Goal: Find specific page/section: Find specific page/section

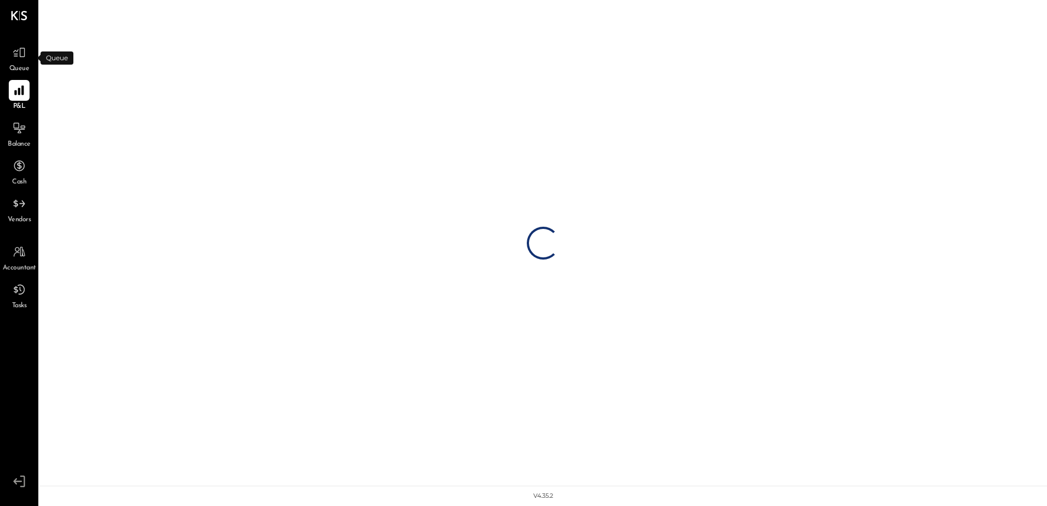
click at [19, 64] on div "Queue" at bounding box center [19, 58] width 21 height 32
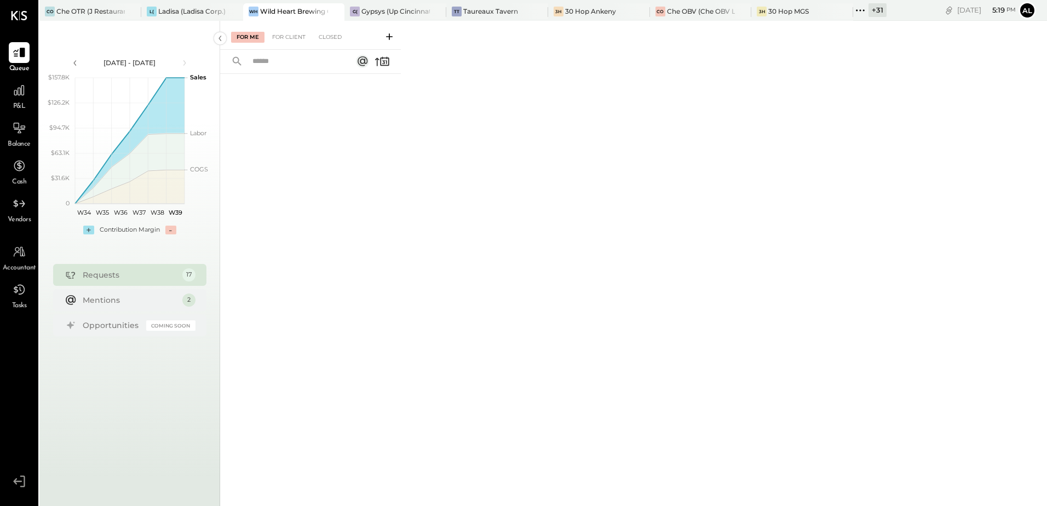
click at [296, 44] on div "For Me For Client Closed" at bounding box center [310, 35] width 181 height 29
click at [295, 37] on div "For Client" at bounding box center [289, 37] width 44 height 11
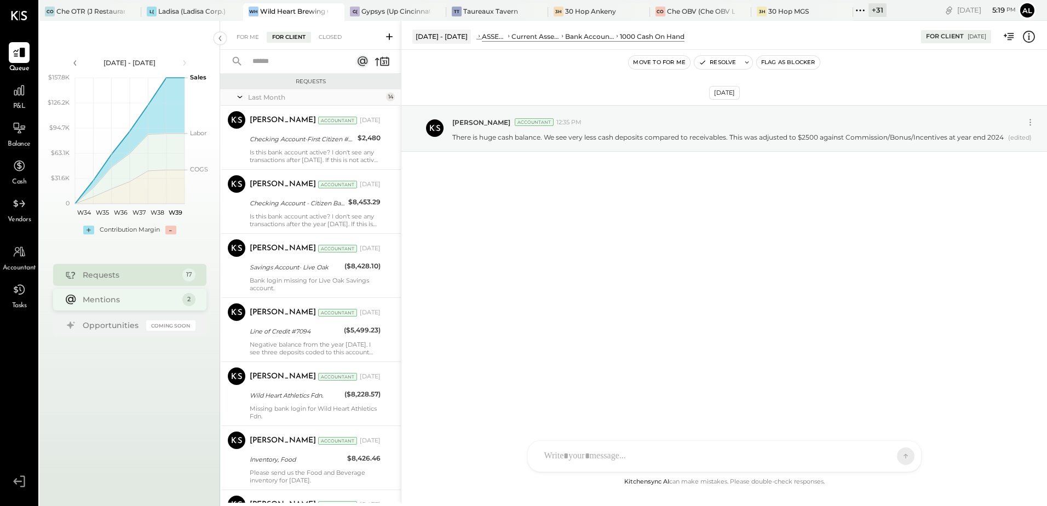
click at [163, 301] on div "Mentions" at bounding box center [130, 299] width 94 height 11
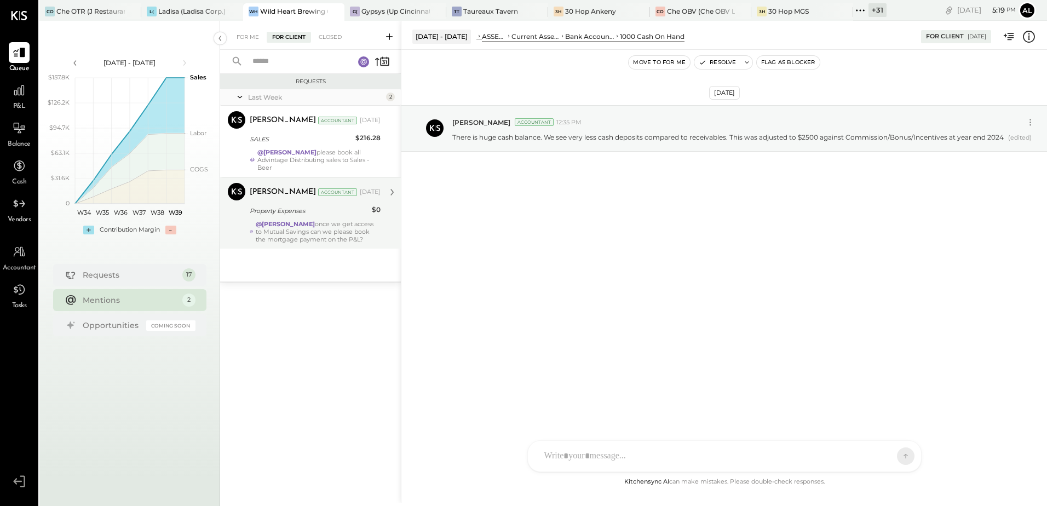
click at [322, 220] on div "@[PERSON_NAME] once we get access to Mutual Savings can we please book the mort…" at bounding box center [318, 231] width 125 height 23
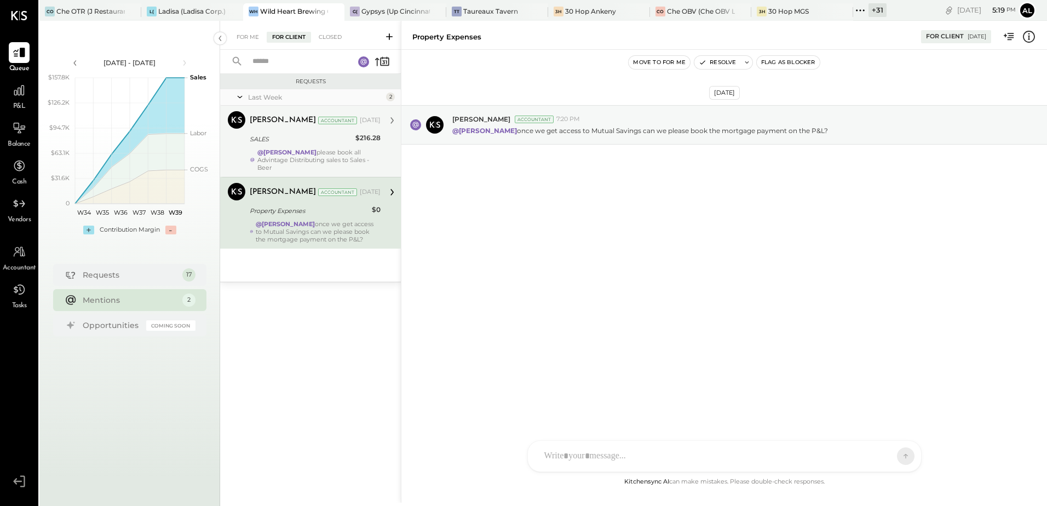
click at [305, 140] on div "SALES" at bounding box center [301, 139] width 102 height 11
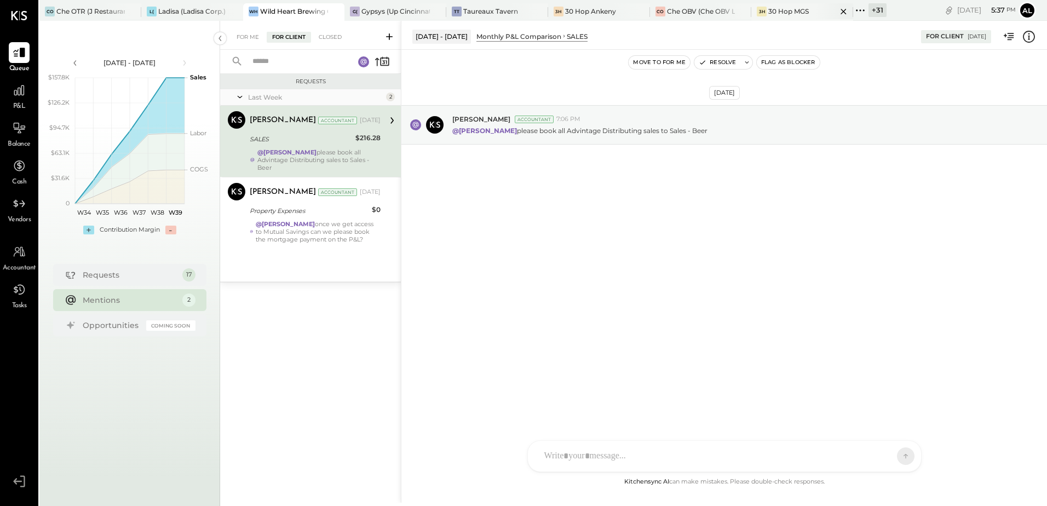
click at [849, 9] on icon at bounding box center [843, 11] width 14 height 13
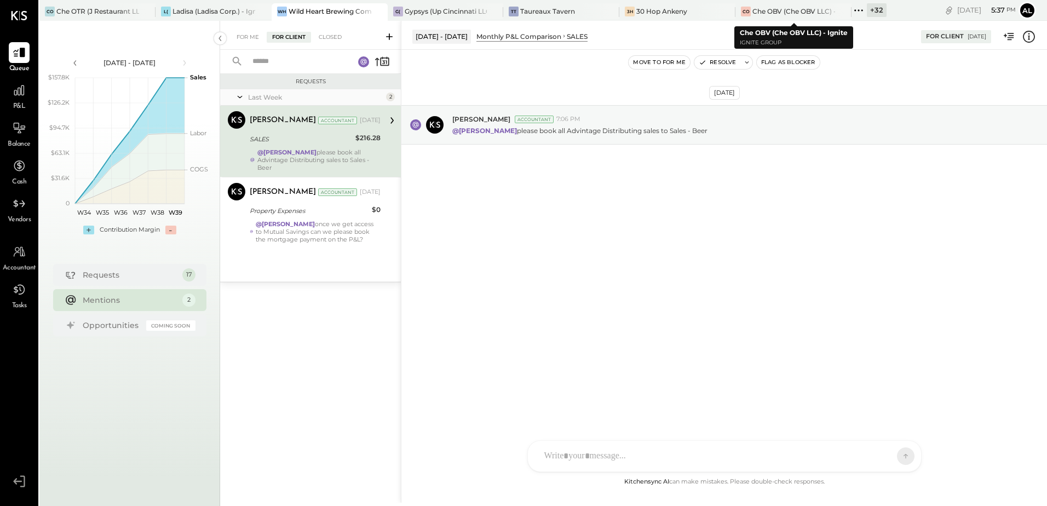
click at [859, 10] on icon at bounding box center [858, 10] width 2 height 2
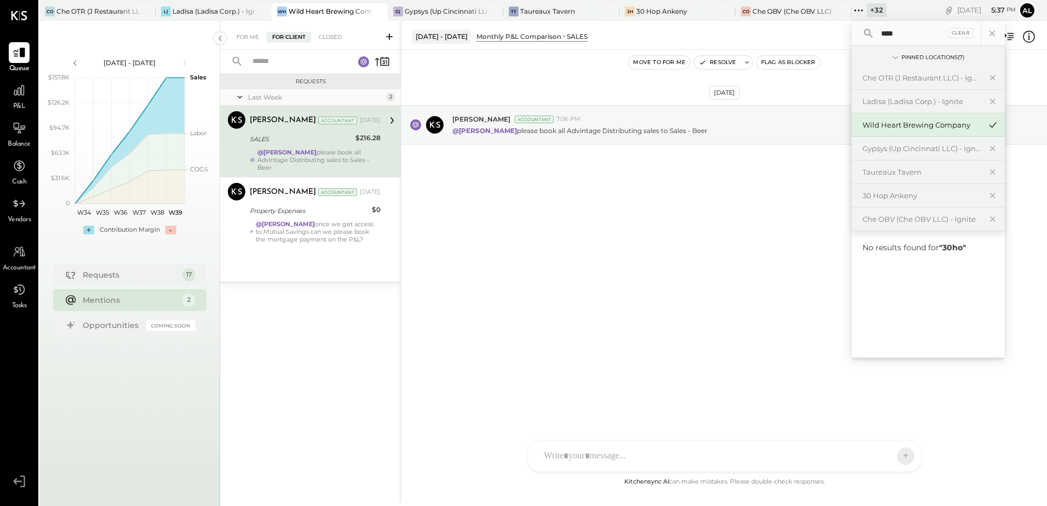
type input "*****"
click at [111, 14] on div "Che OTR (J Restaurant LLC) - Ignite" at bounding box center [97, 11] width 83 height 9
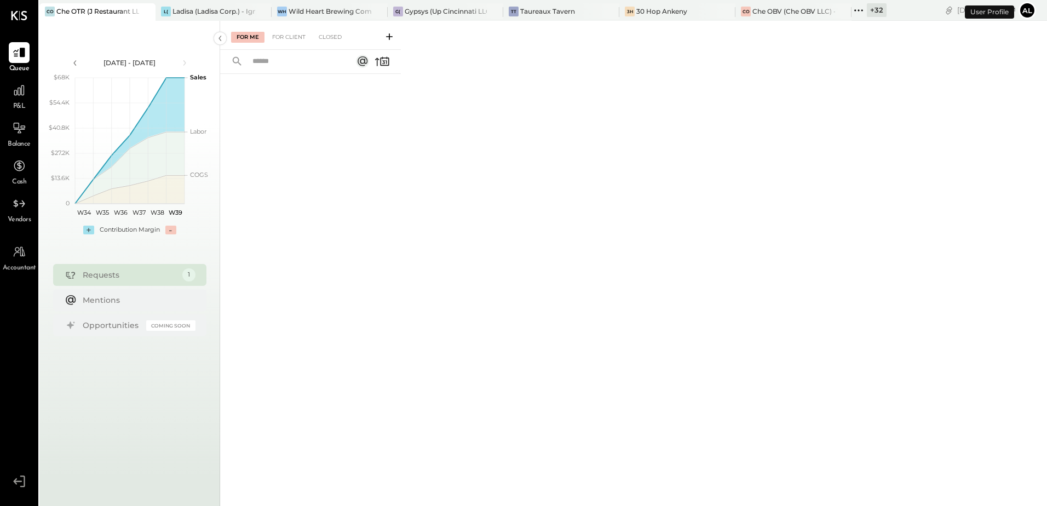
click at [860, 11] on icon at bounding box center [858, 10] width 14 height 14
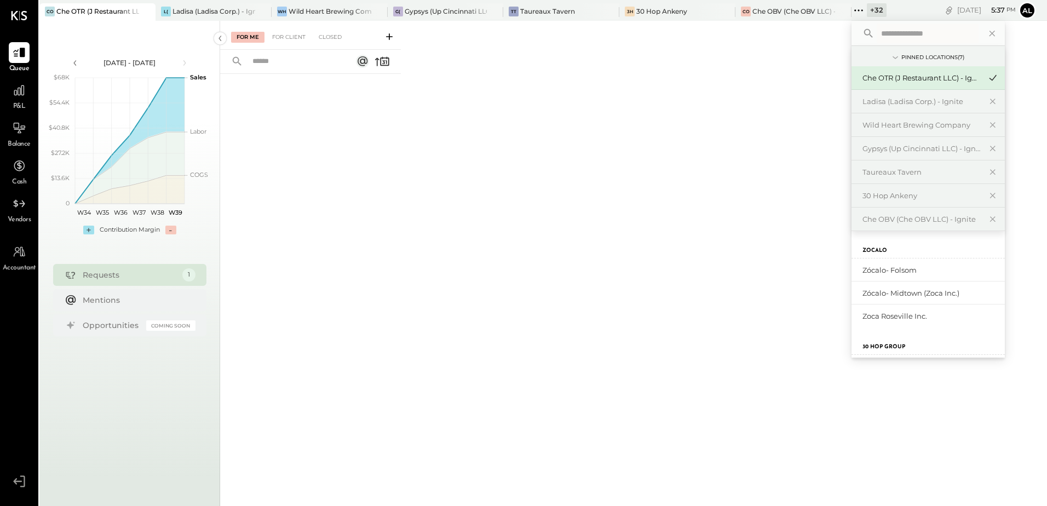
click at [891, 343] on div "30 Hop Group" at bounding box center [927, 340] width 153 height 27
click at [909, 28] on input "text" at bounding box center [927, 34] width 102 height 20
click at [515, 120] on div "For Me For Client Closed" at bounding box center [633, 262] width 827 height 482
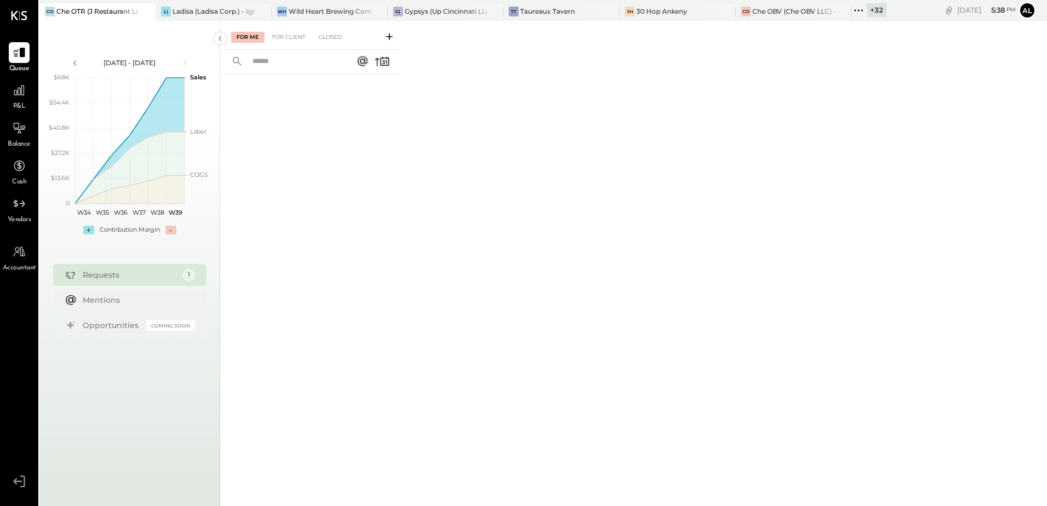
click at [879, 8] on div "+ 32" at bounding box center [877, 10] width 20 height 14
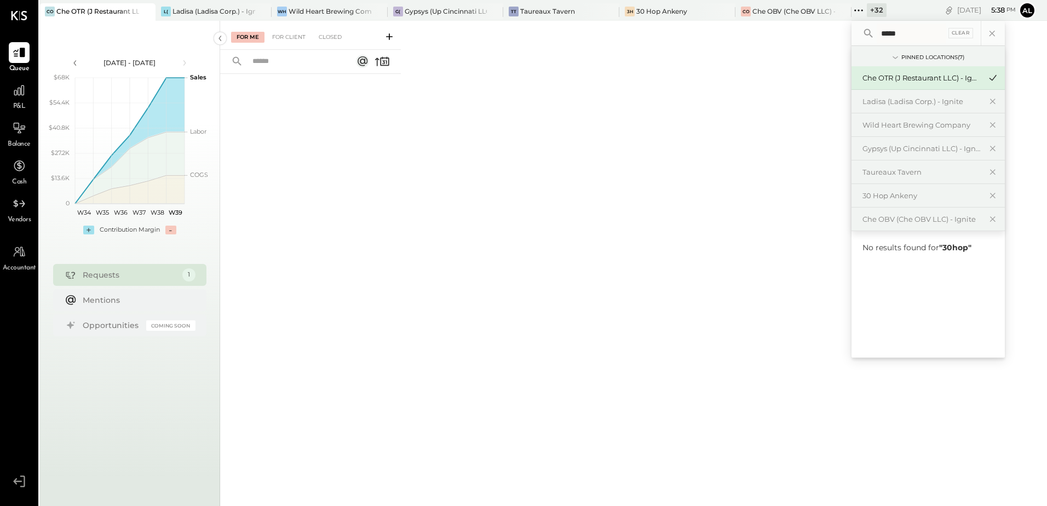
click at [949, 56] on div "Pinned Locations ( 7 )" at bounding box center [932, 58] width 63 height 8
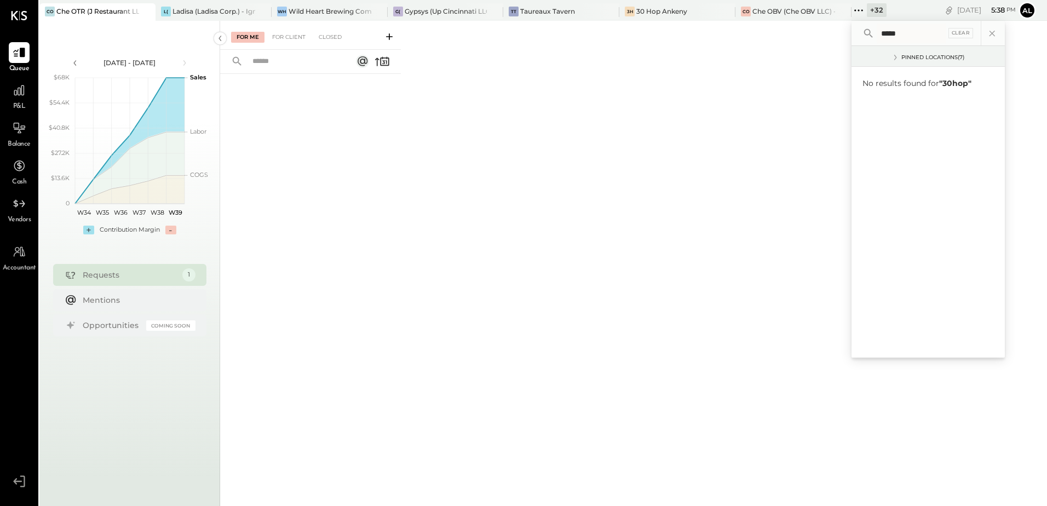
click at [949, 56] on div "Pinned Locations ( 7 )" at bounding box center [932, 58] width 63 height 8
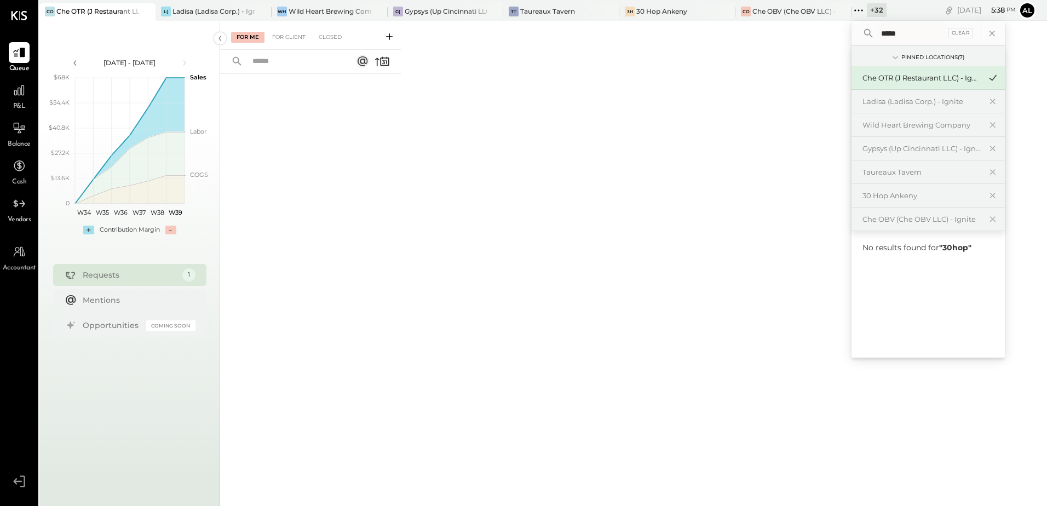
click at [896, 55] on icon at bounding box center [895, 57] width 12 height 12
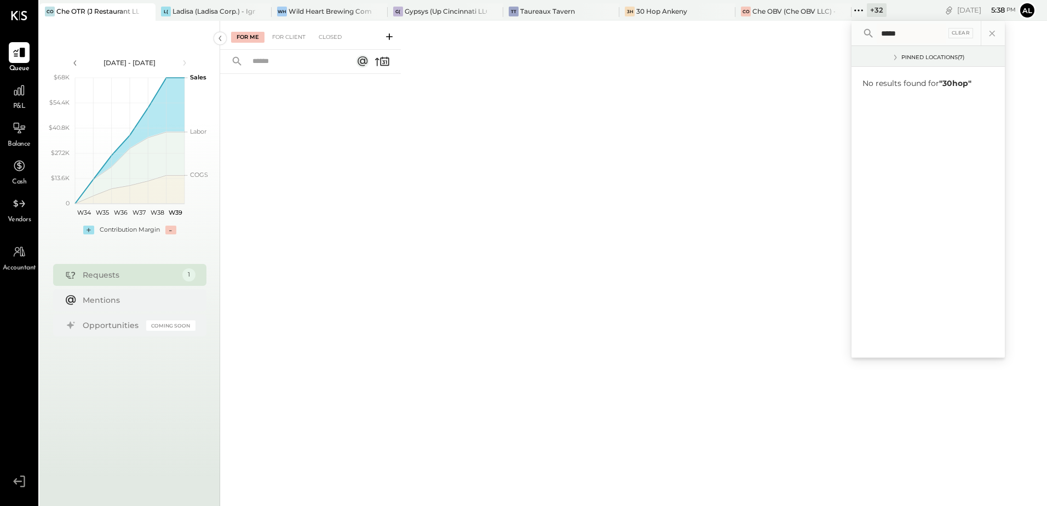
click at [896, 56] on icon at bounding box center [895, 57] width 12 height 12
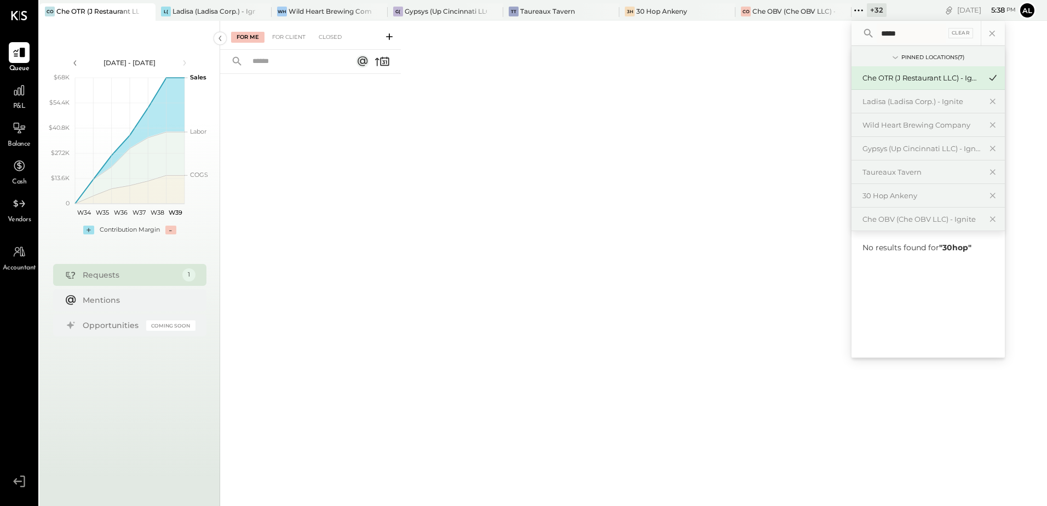
click at [875, 9] on div "+ 32" at bounding box center [877, 10] width 20 height 14
type input "*"
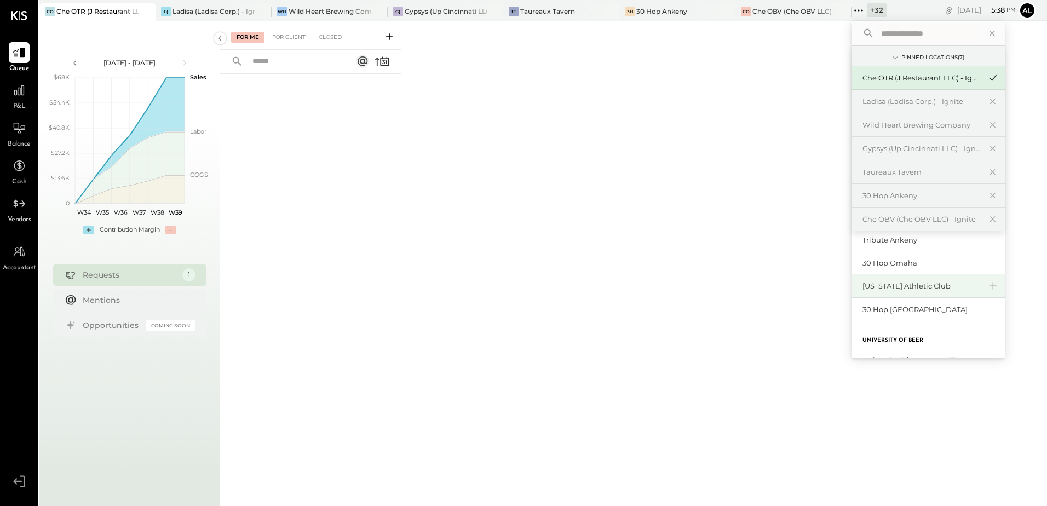
scroll to position [218, 0]
click at [926, 307] on div "30 Hop [GEOGRAPHIC_DATA]" at bounding box center [921, 309] width 118 height 10
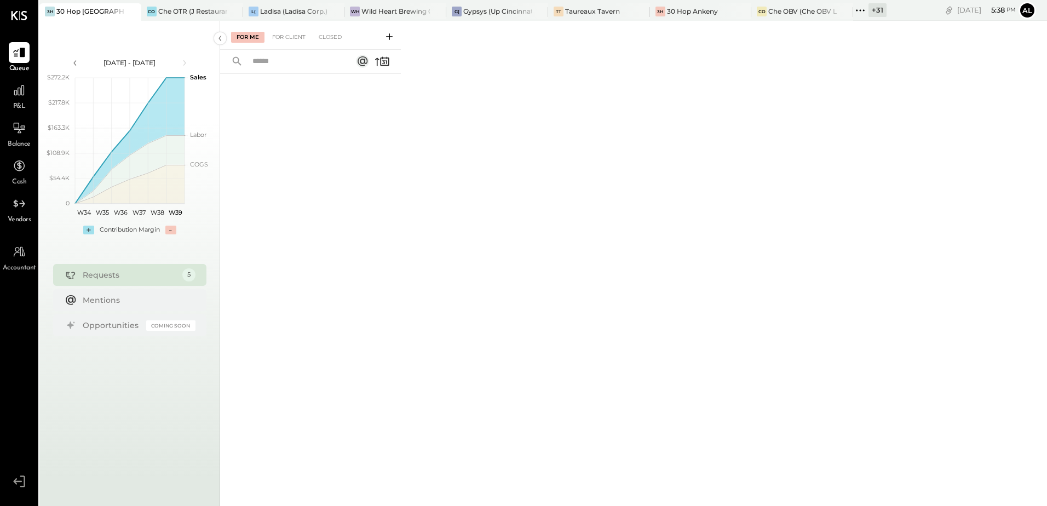
drag, startPoint x: 286, startPoint y: 32, endPoint x: 319, endPoint y: 72, distance: 51.4
click at [286, 32] on div "For Client" at bounding box center [289, 37] width 44 height 11
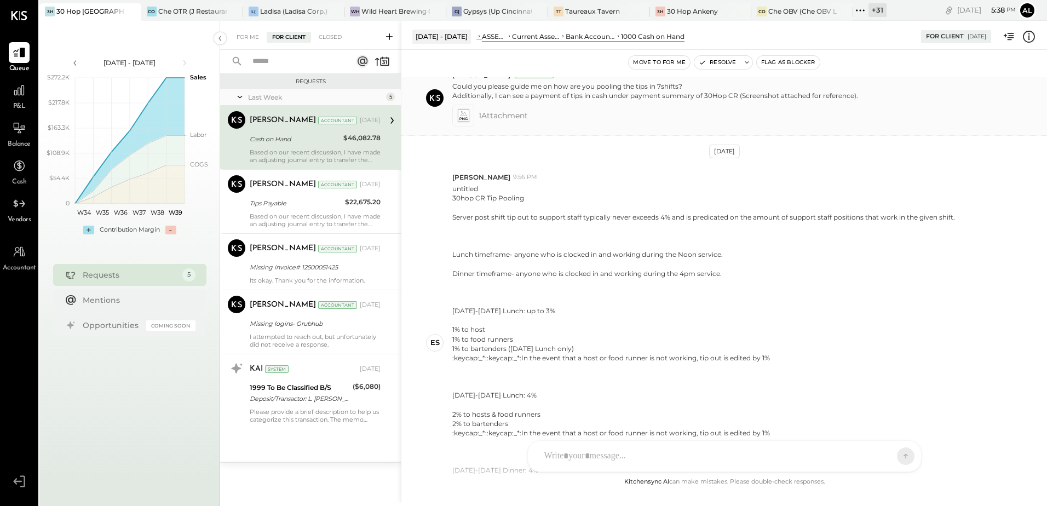
scroll to position [164, 0]
click at [466, 109] on icon at bounding box center [462, 111] width 11 height 13
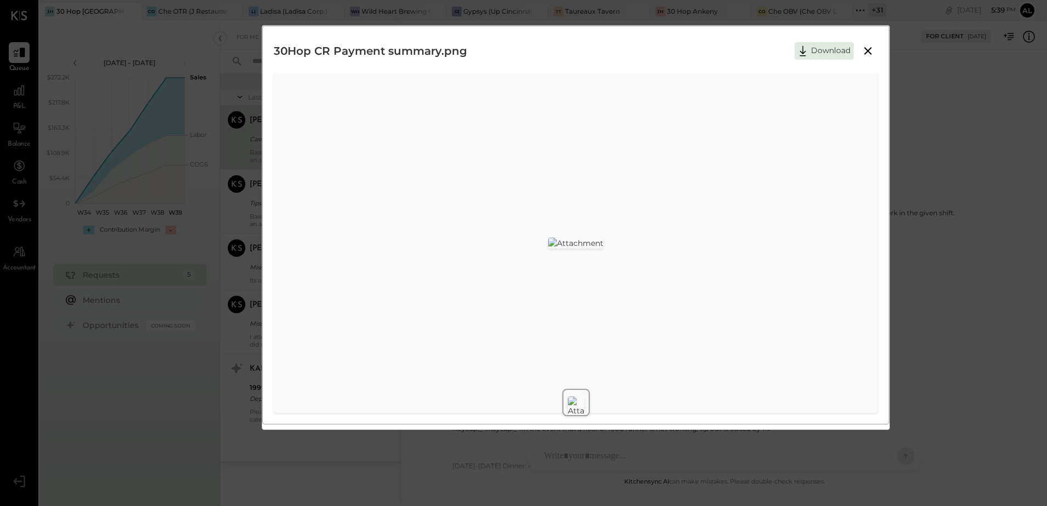
click at [869, 48] on icon at bounding box center [867, 50] width 13 height 13
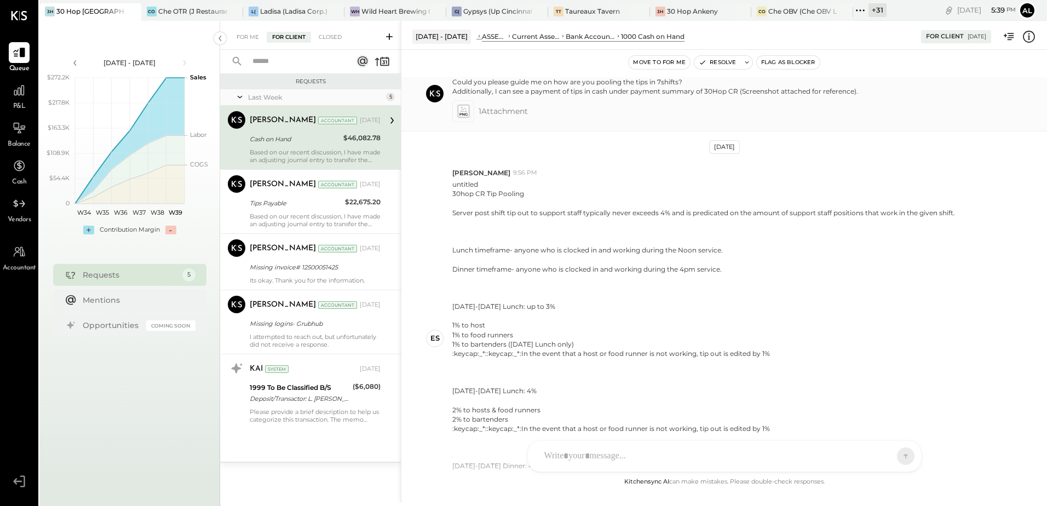
click at [470, 113] on div at bounding box center [463, 111] width 22 height 22
click at [468, 113] on icon at bounding box center [462, 111] width 11 height 13
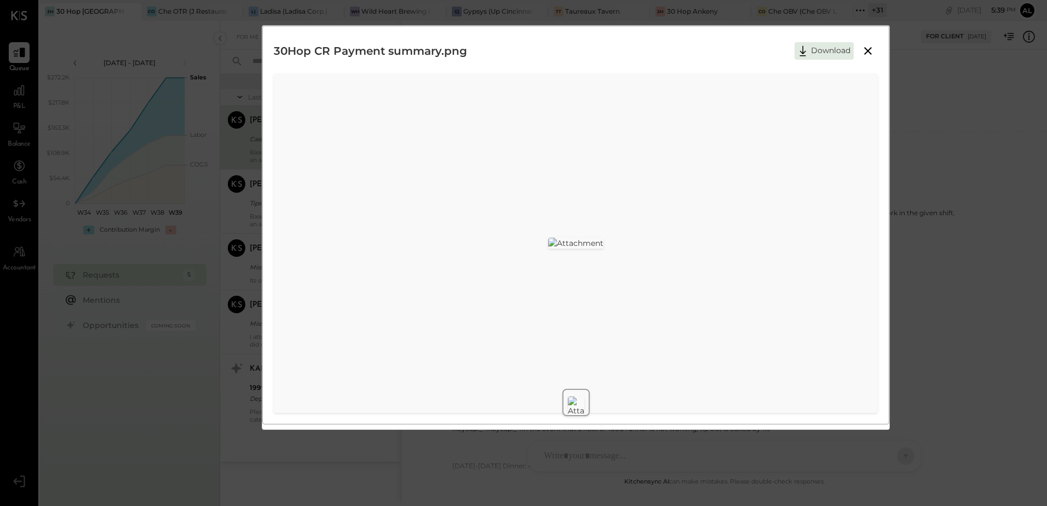
click at [872, 49] on icon at bounding box center [867, 50] width 13 height 13
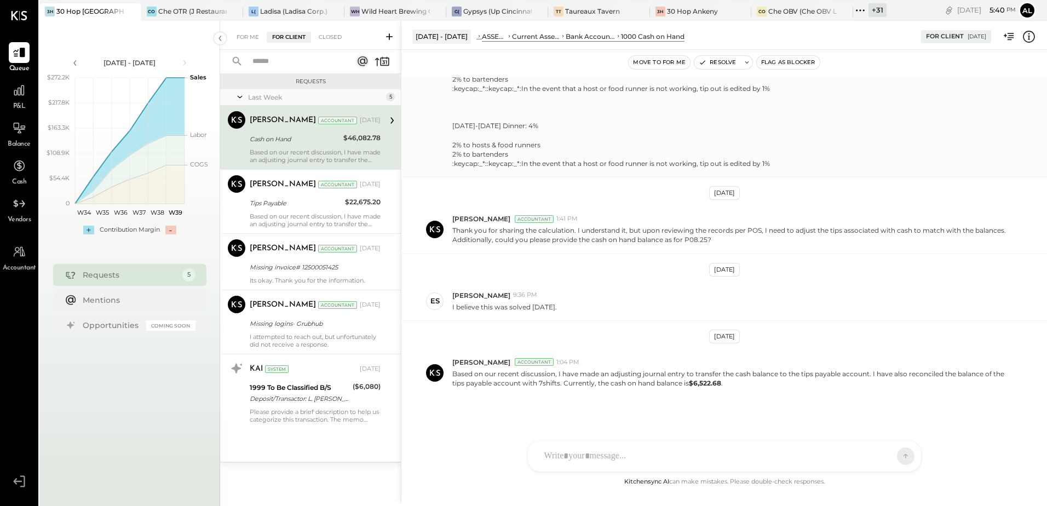
scroll to position [507, 0]
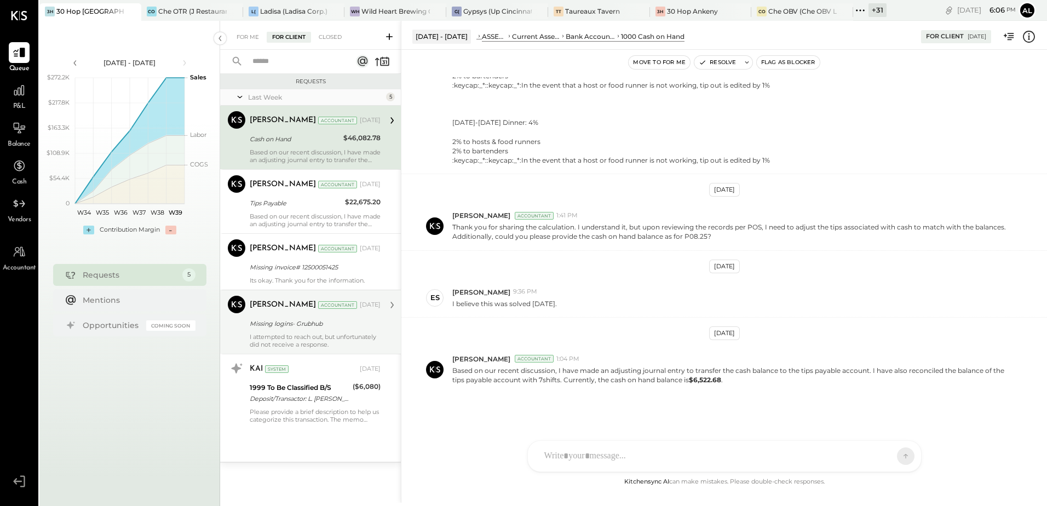
click at [292, 333] on div "I attempted to reach out, but unfortunately did not receive a response." at bounding box center [315, 340] width 131 height 15
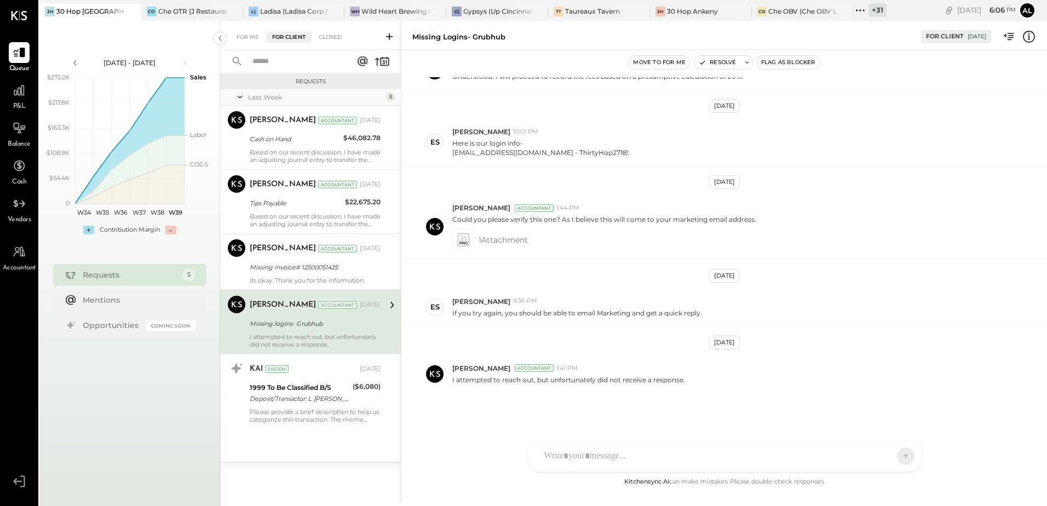
scroll to position [160, 0]
click at [465, 243] on icon at bounding box center [462, 239] width 11 height 13
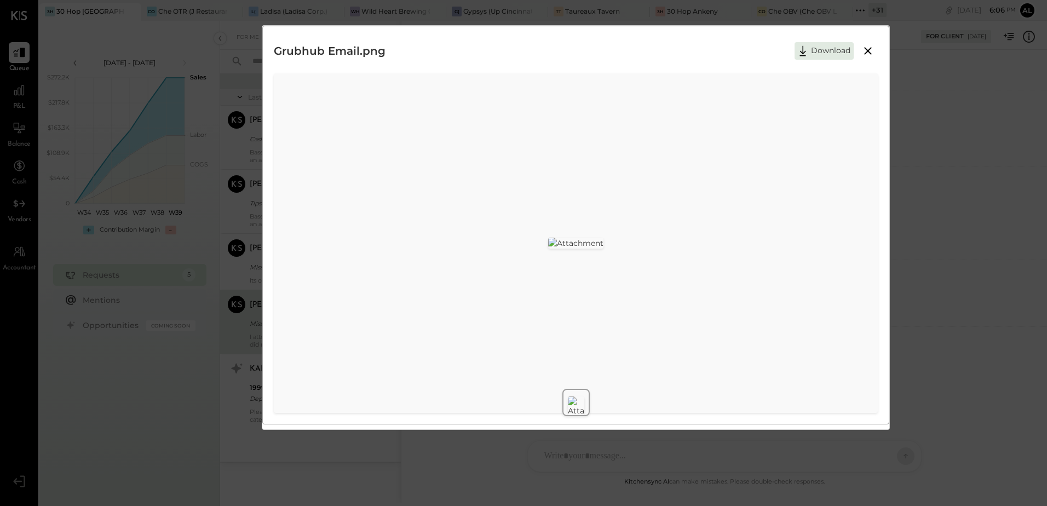
click at [872, 53] on icon at bounding box center [867, 50] width 13 height 13
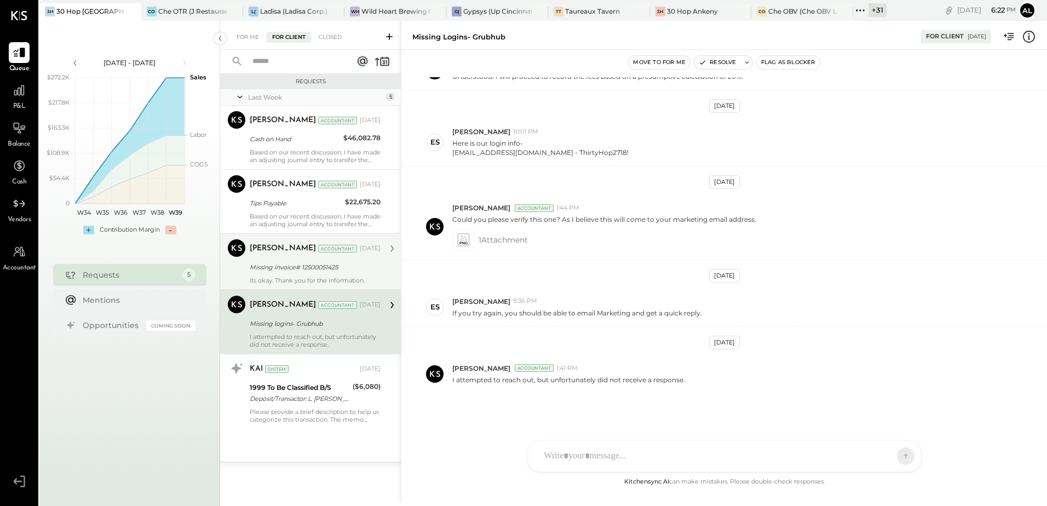
click at [304, 264] on div "Missing invoice# 12500051425" at bounding box center [314, 267] width 128 height 11
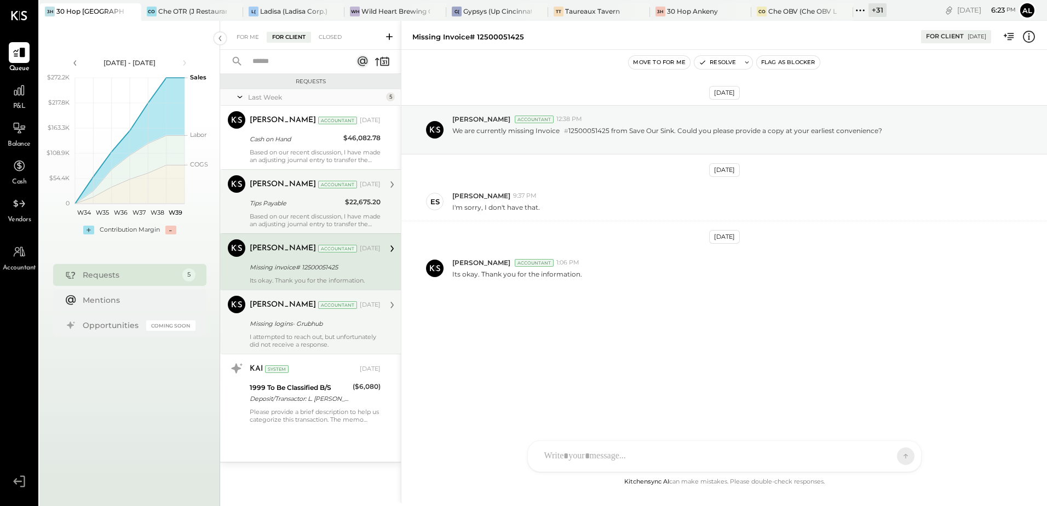
click at [299, 225] on div "Based on our recent discussion, I have made an adjusting journal entry to trans…" at bounding box center [315, 219] width 131 height 15
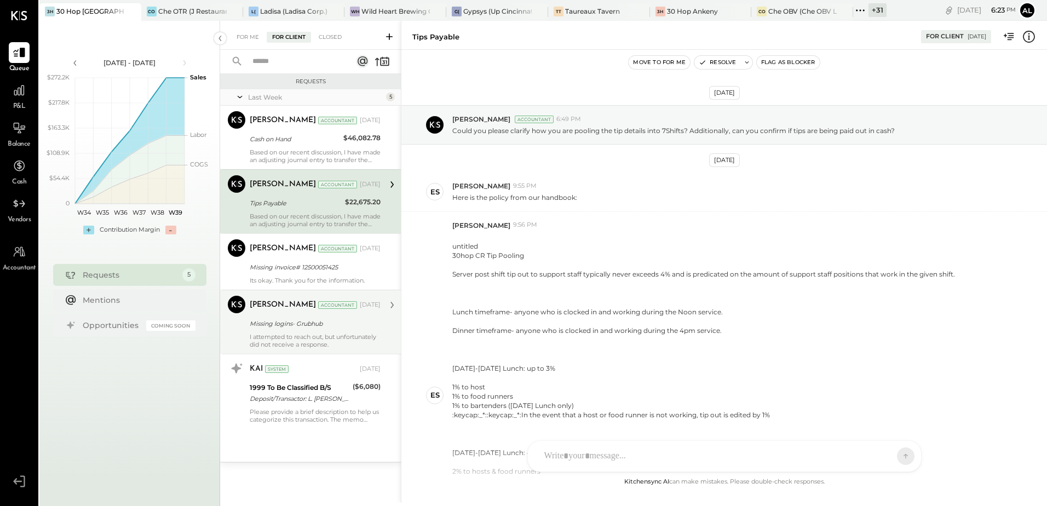
scroll to position [405, 0]
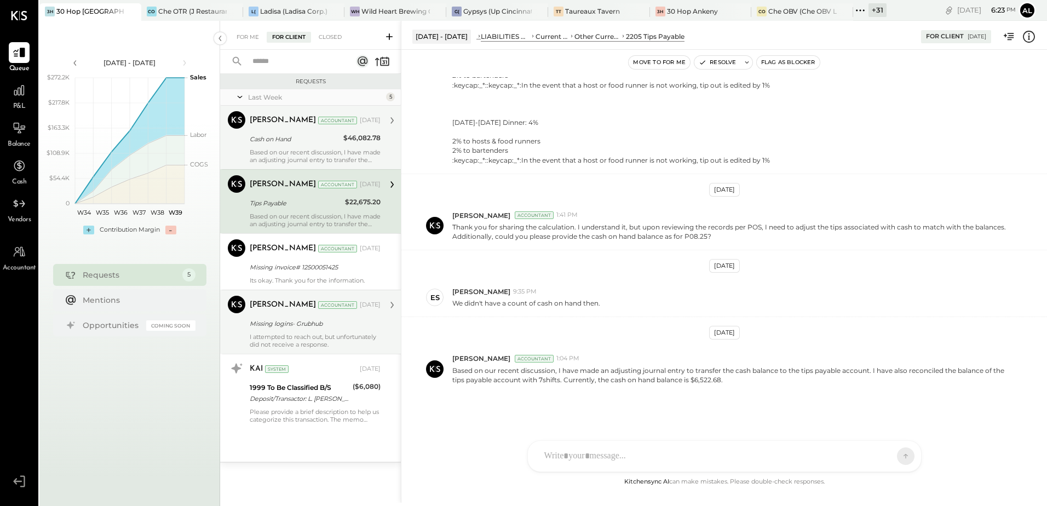
click at [273, 139] on div "Cash on Hand" at bounding box center [295, 139] width 90 height 11
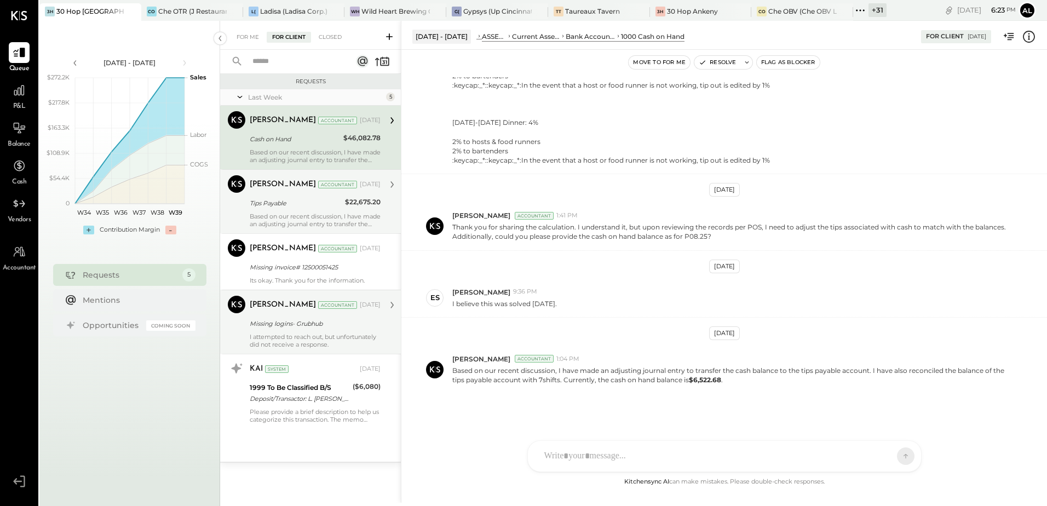
click at [287, 200] on div "Tips Payable" at bounding box center [296, 203] width 92 height 11
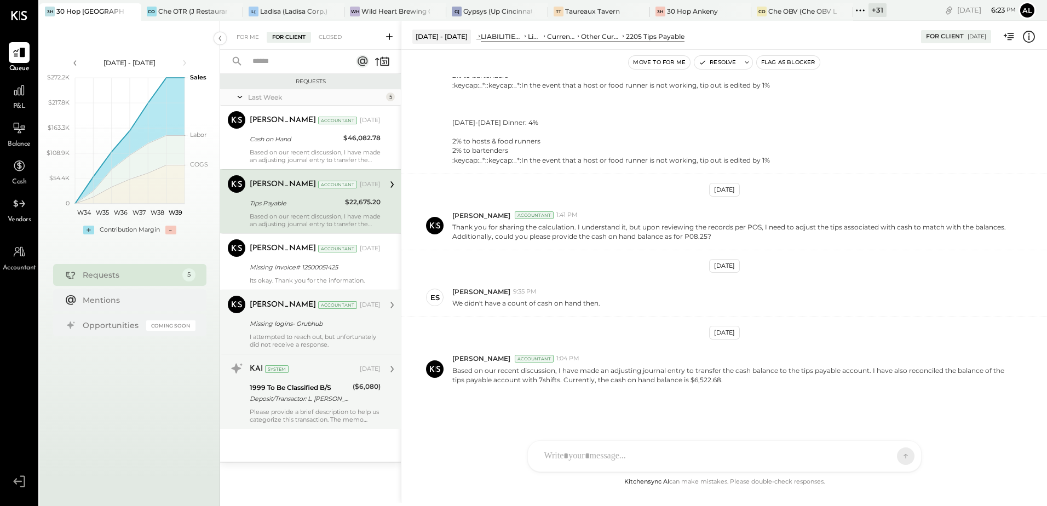
click at [281, 412] on div "Please provide a brief description to help us categorize this transaction. The …" at bounding box center [315, 415] width 131 height 15
